Goal: Find specific page/section: Find specific page/section

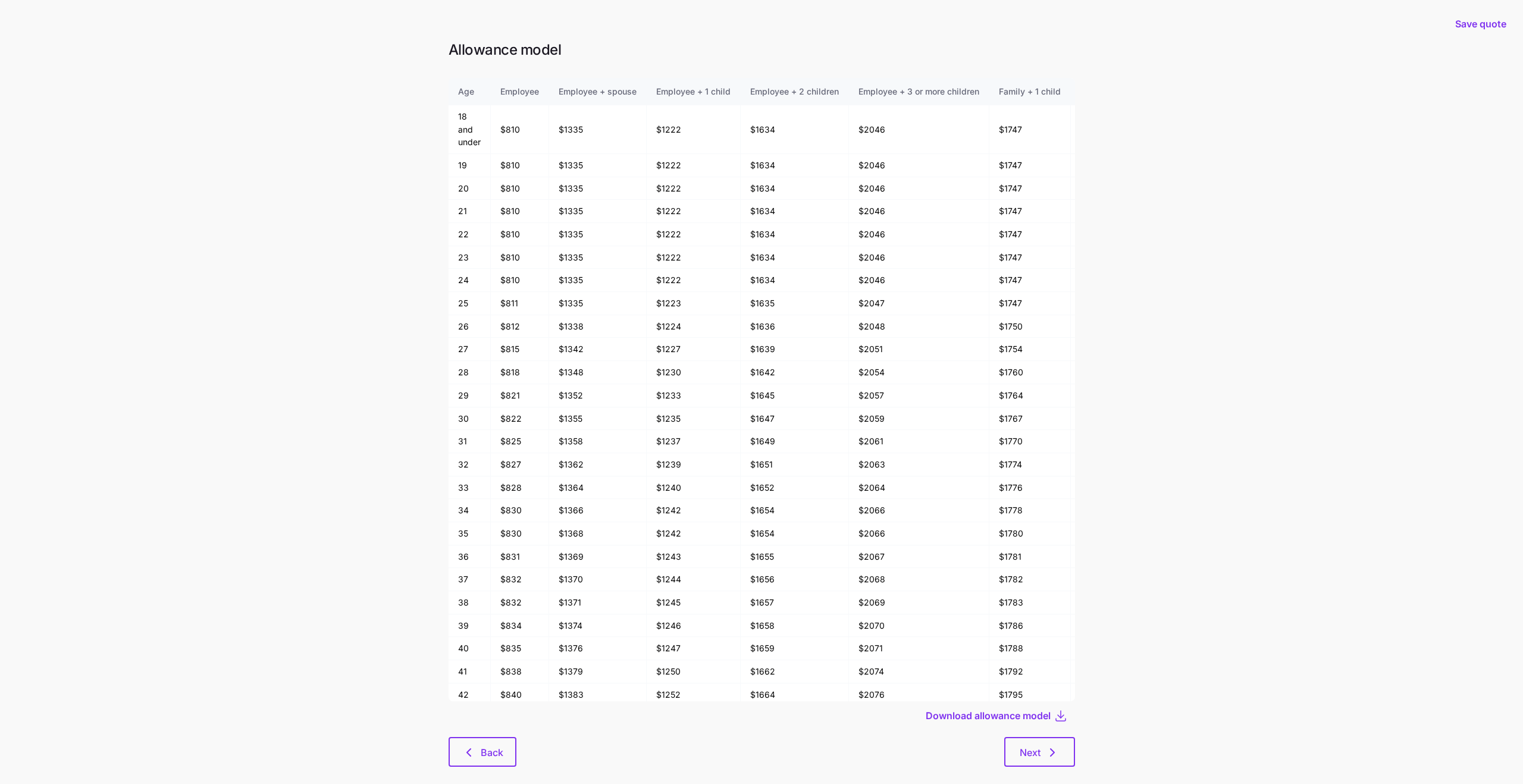
scroll to position [14, 0]
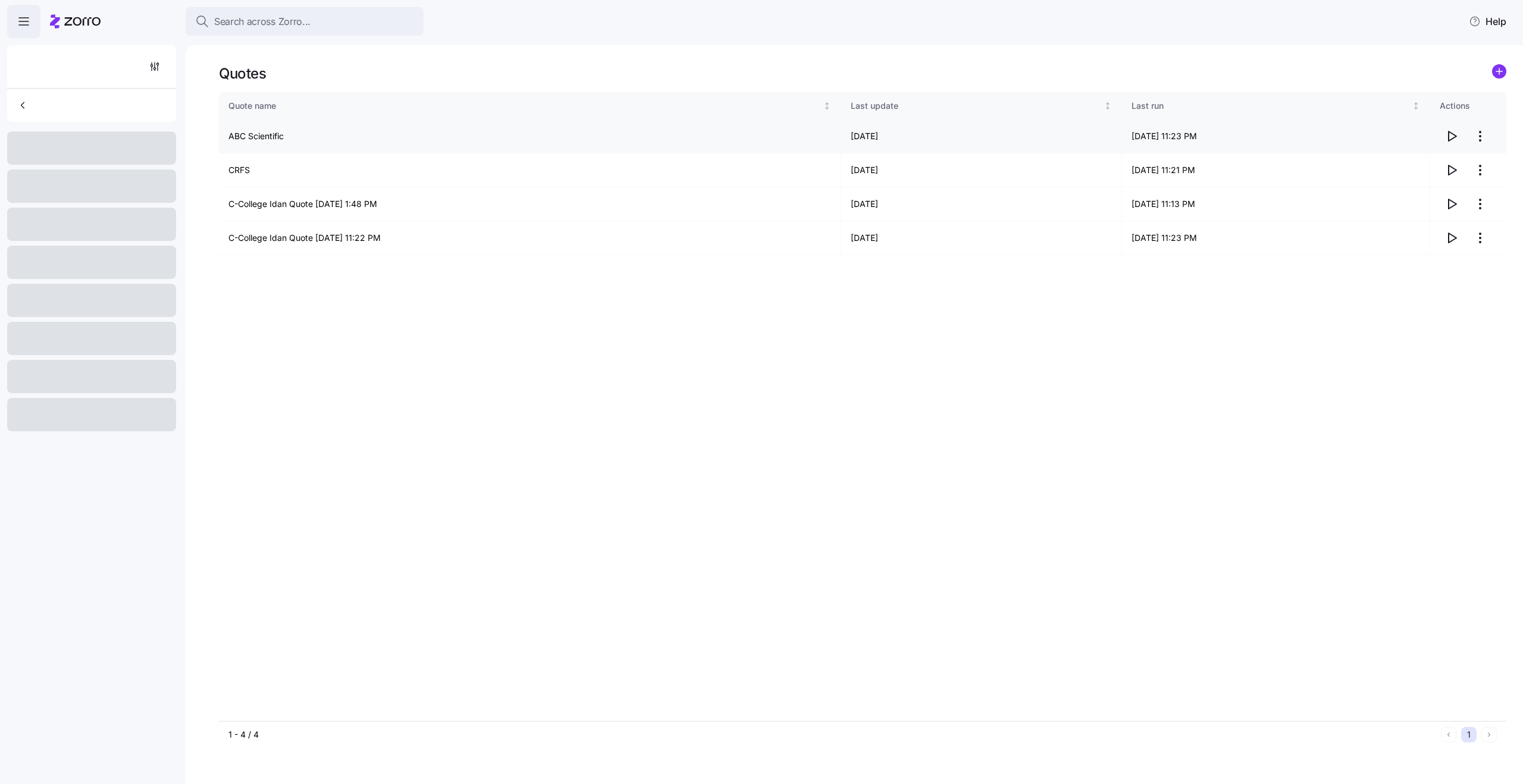
click at [268, 133] on td "ABC Scientific" at bounding box center [530, 136] width 623 height 34
click at [255, 133] on td "ABC Scientific" at bounding box center [530, 136] width 623 height 34
